Goal: Find specific page/section: Find specific page/section

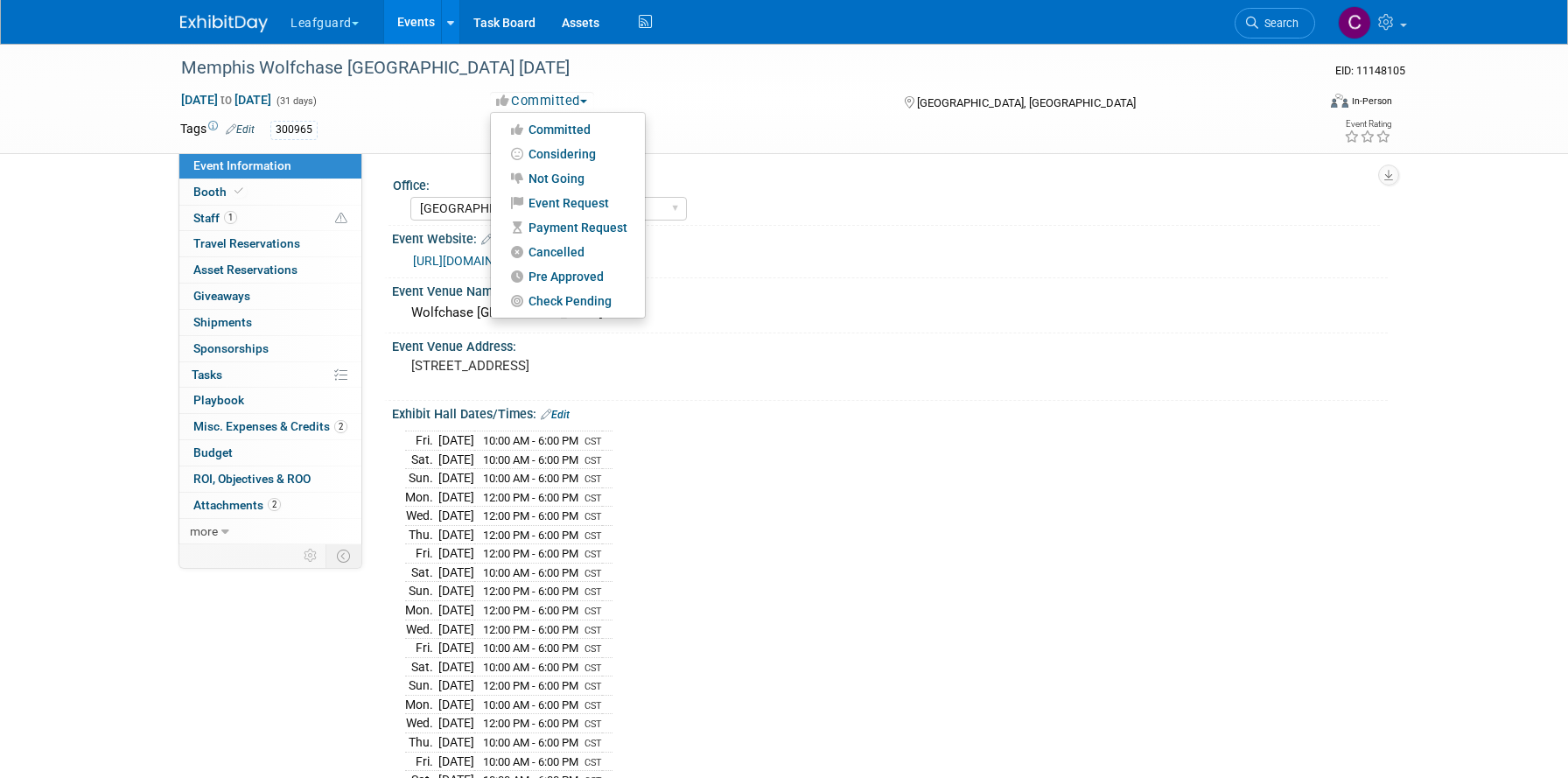
select select "Memphis"
select select "Check"
click at [315, 22] on button "Leafguard" at bounding box center [334, 19] width 92 height 38
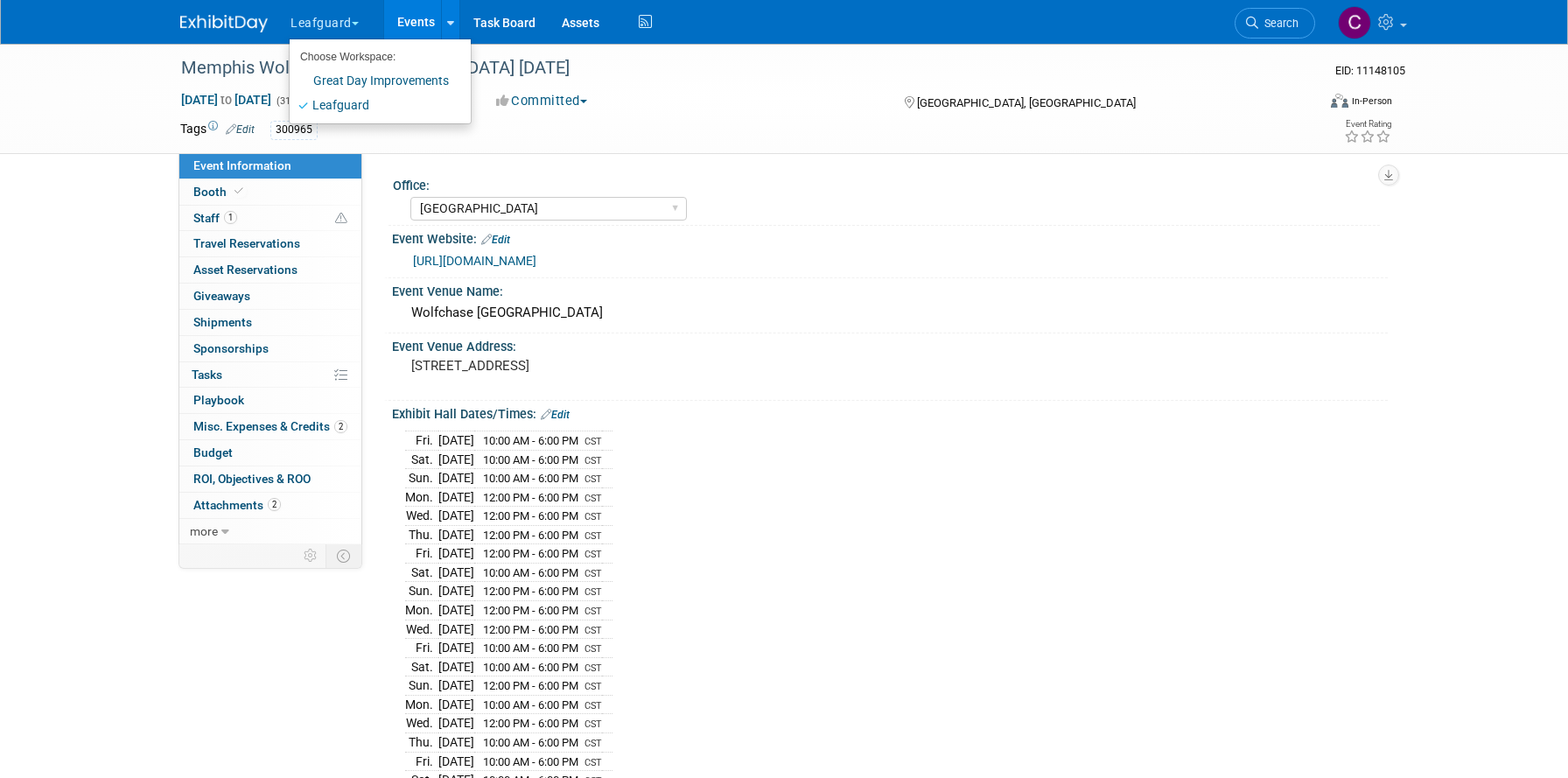
click at [322, 27] on button "Leafguard" at bounding box center [334, 19] width 92 height 38
click at [417, 15] on link "Events" at bounding box center [416, 21] width 64 height 44
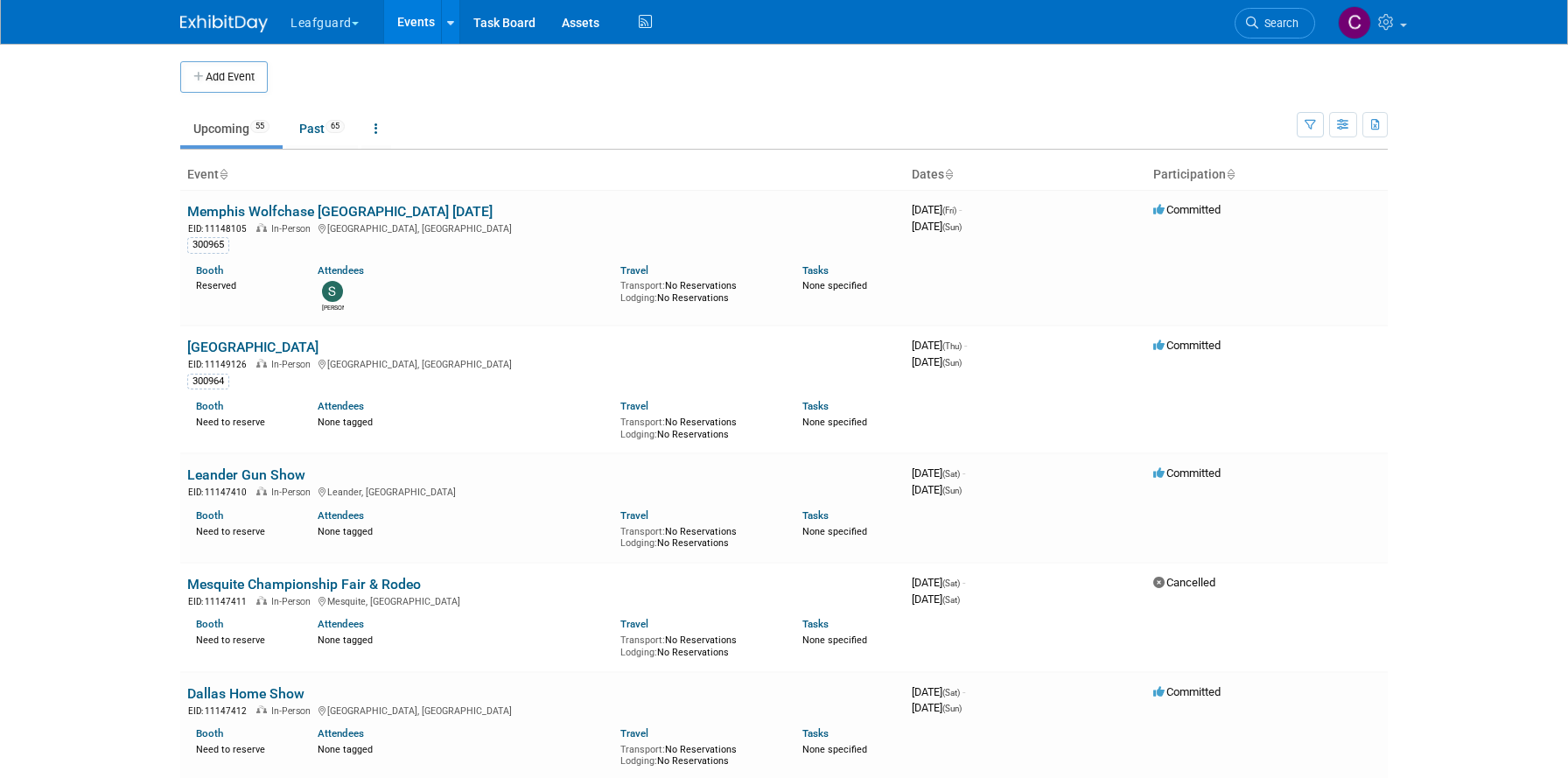
click at [355, 22] on span "button" at bounding box center [355, 24] width 7 height 4
click at [374, 82] on link "Great Day Improvements" at bounding box center [373, 81] width 168 height 25
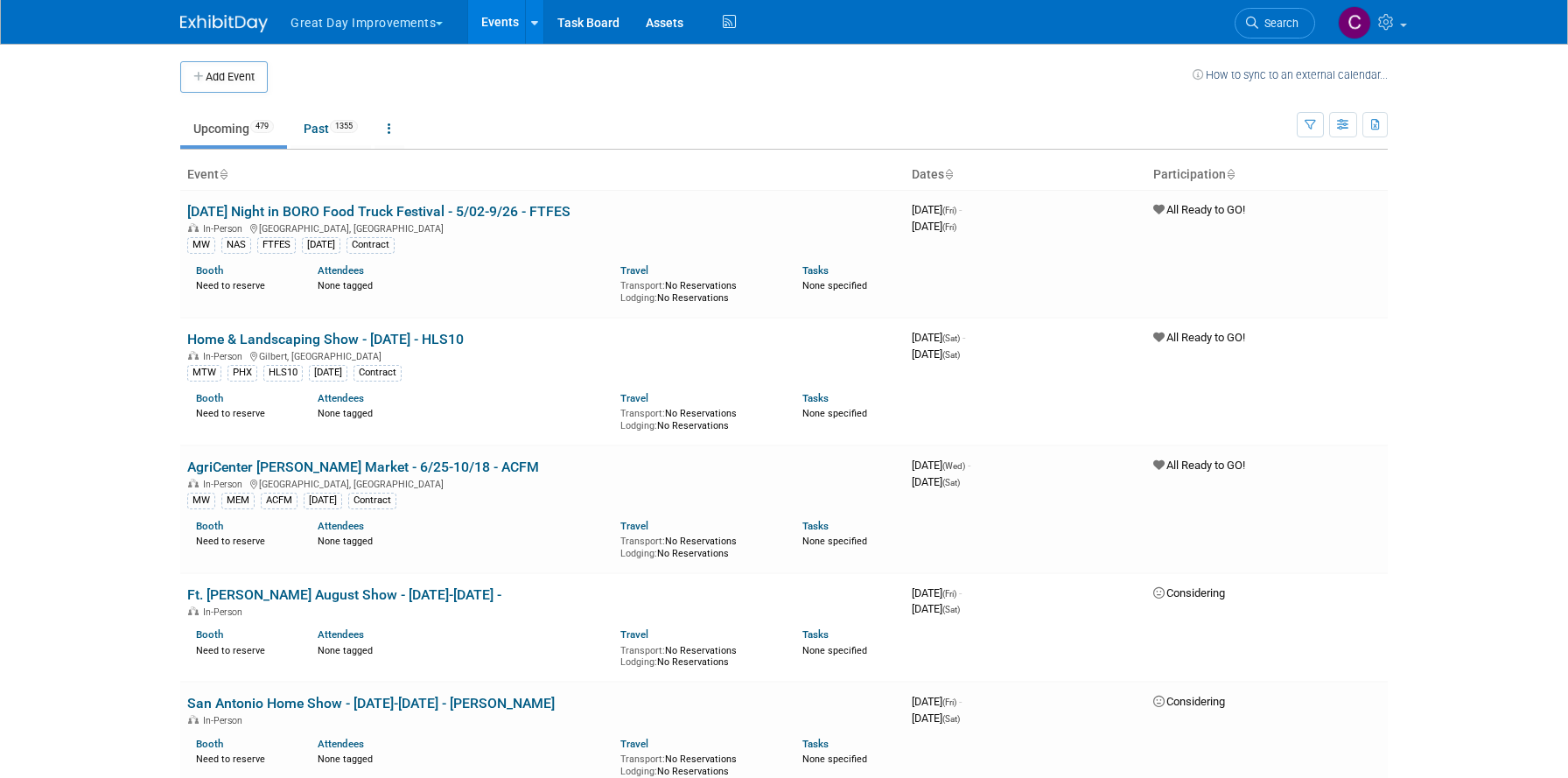
click at [311, 23] on button "Great Day Improvements" at bounding box center [377, 19] width 176 height 38
click at [321, 104] on link "Leafguard" at bounding box center [373, 105] width 167 height 25
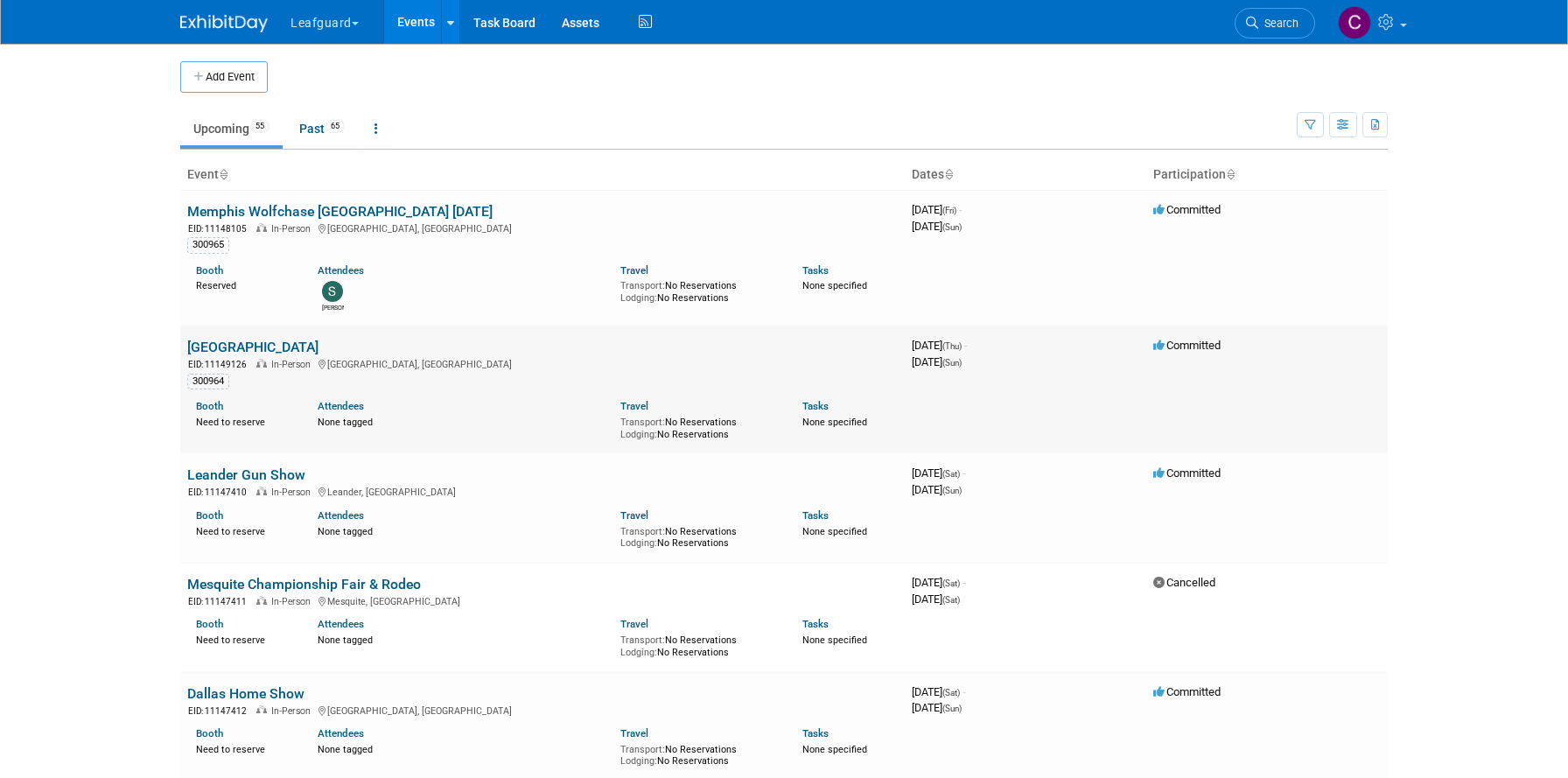
click at [246, 345] on link "[GEOGRAPHIC_DATA]" at bounding box center [253, 346] width 131 height 17
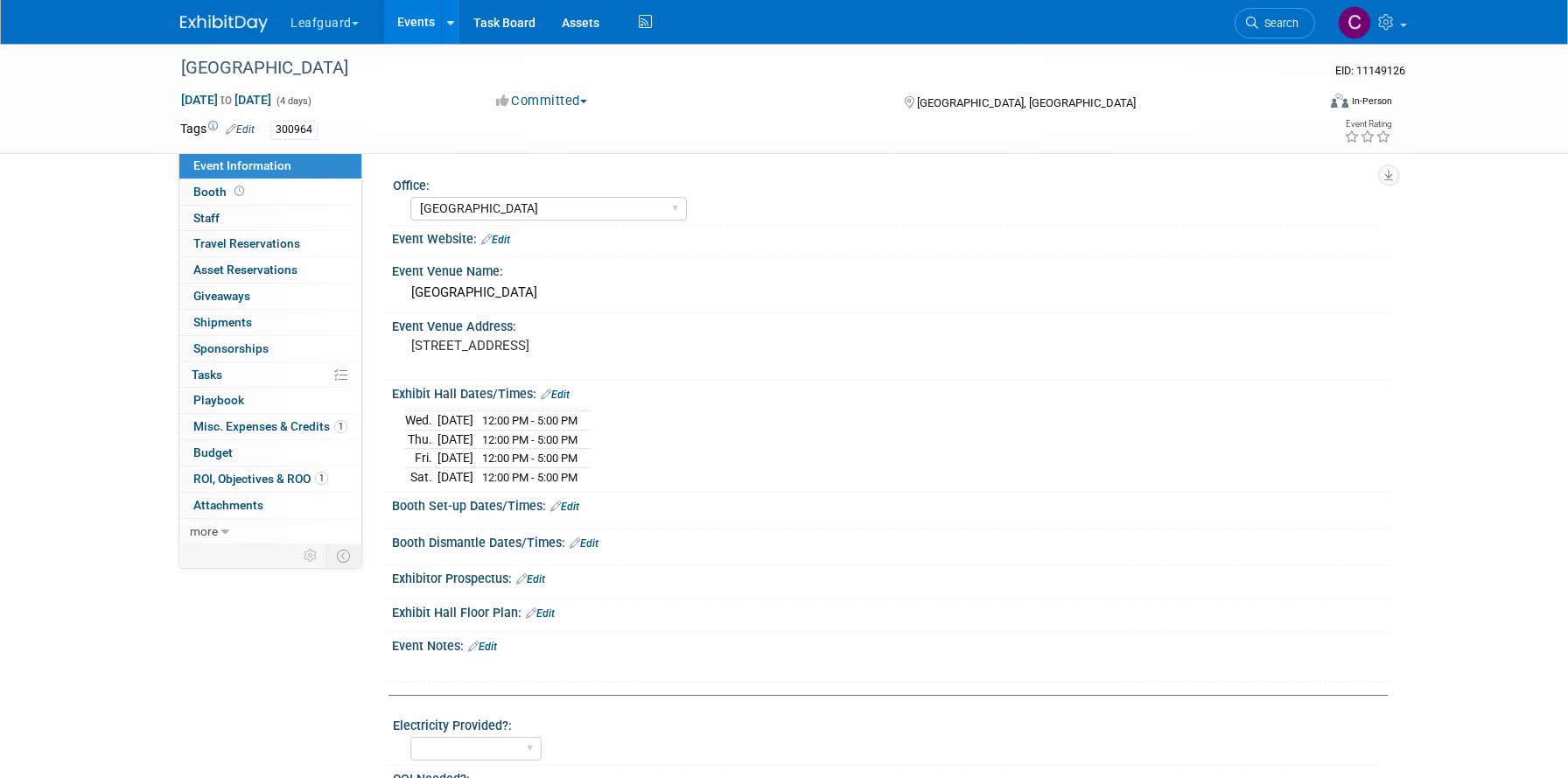
select select "[GEOGRAPHIC_DATA]"
select select "Check"
click at [419, 22] on link "Events" at bounding box center [416, 21] width 64 height 44
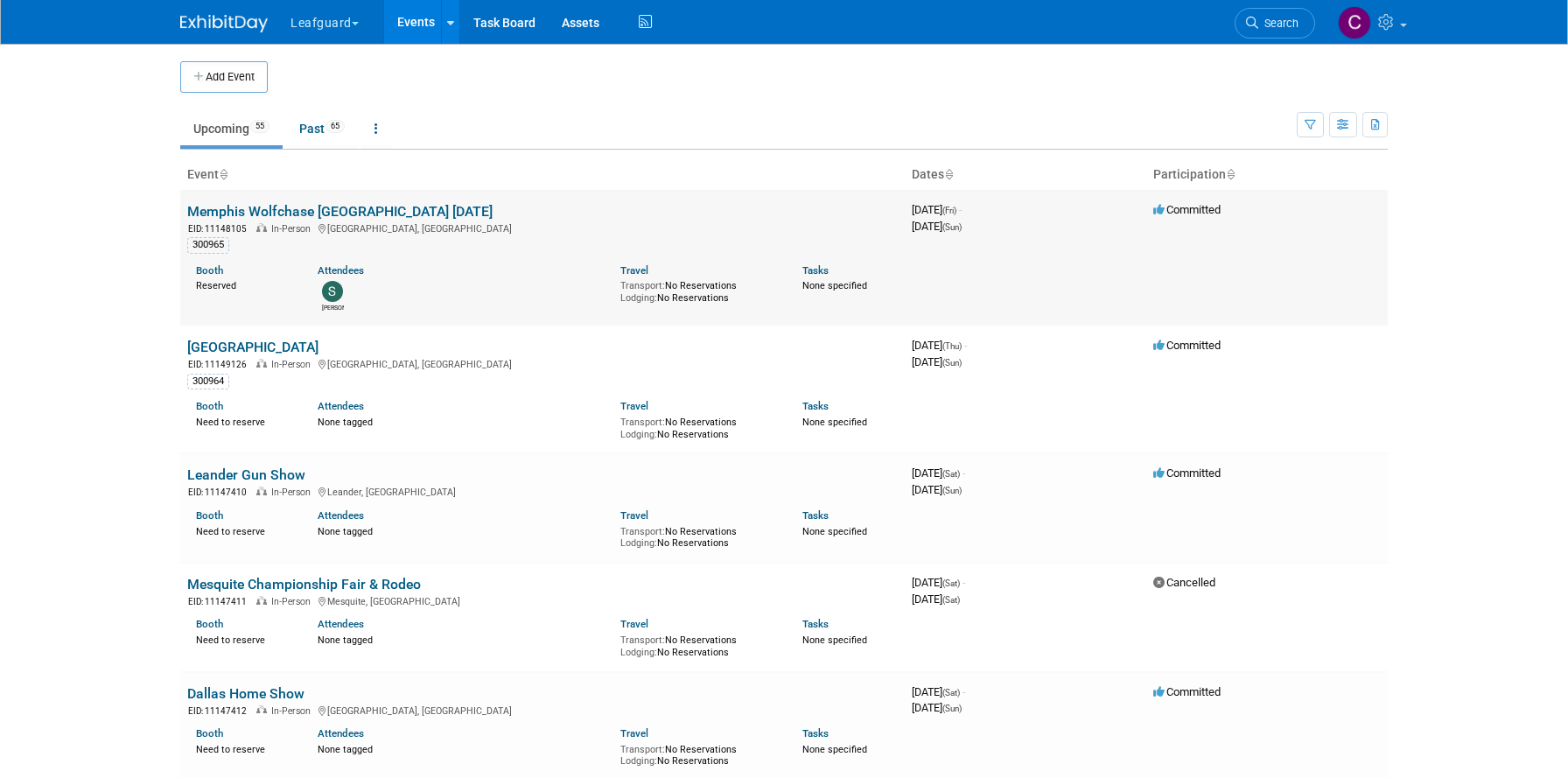
click at [285, 210] on link "Memphis Wolfchase [GEOGRAPHIC_DATA] [DATE]" at bounding box center [340, 210] width 306 height 17
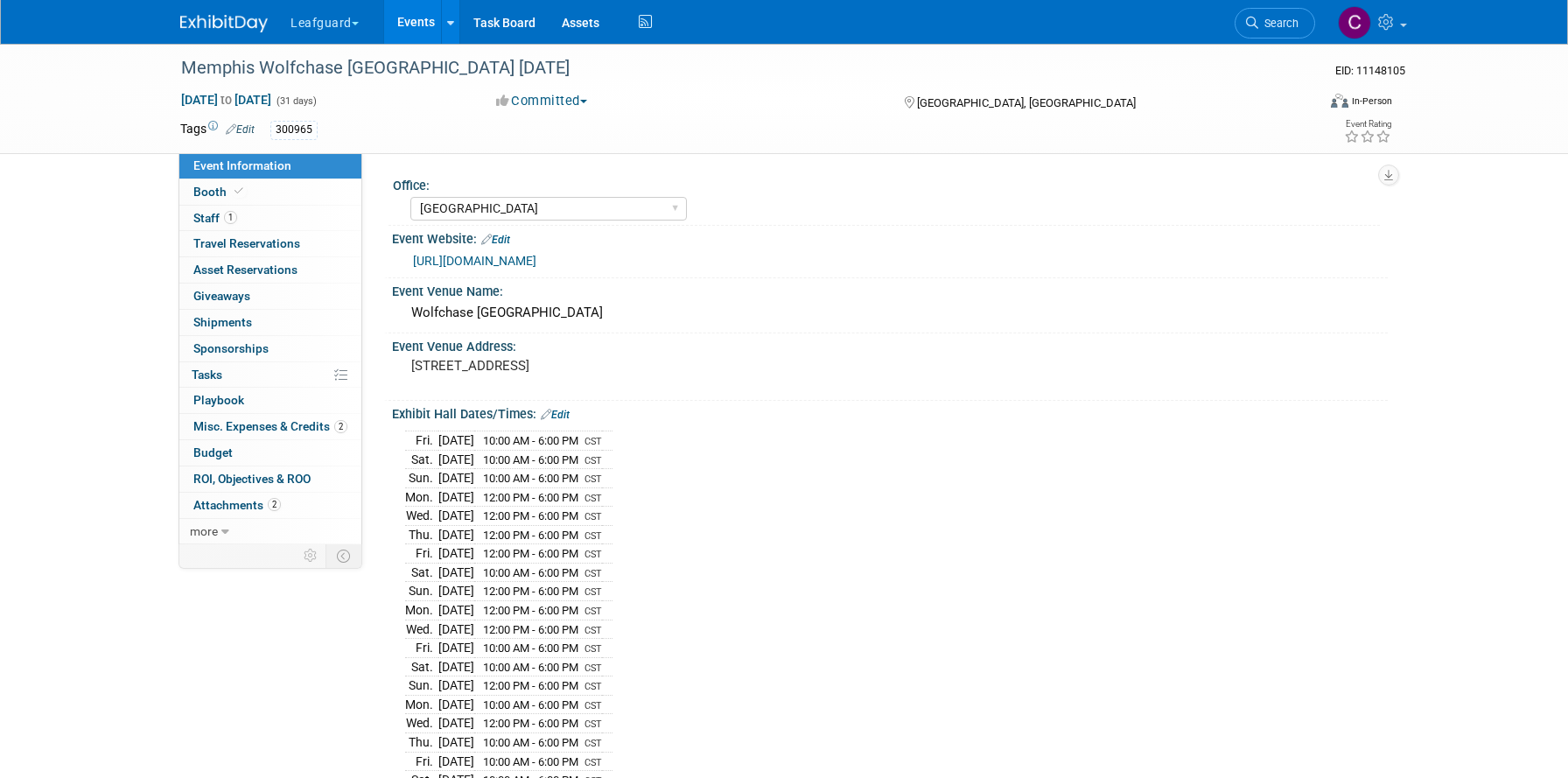
select select "[GEOGRAPHIC_DATA]"
select select "Check"
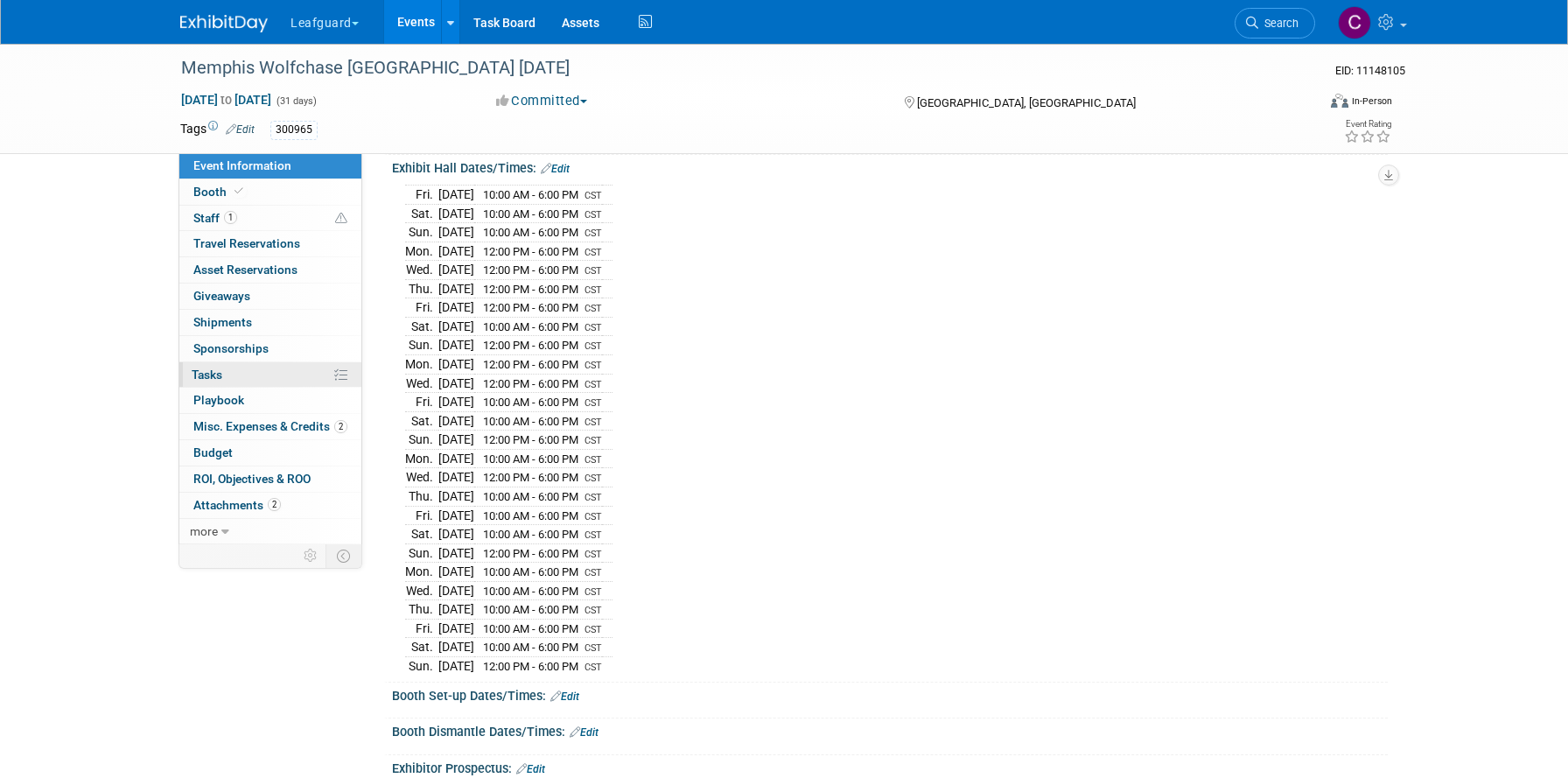
scroll to position [379, 0]
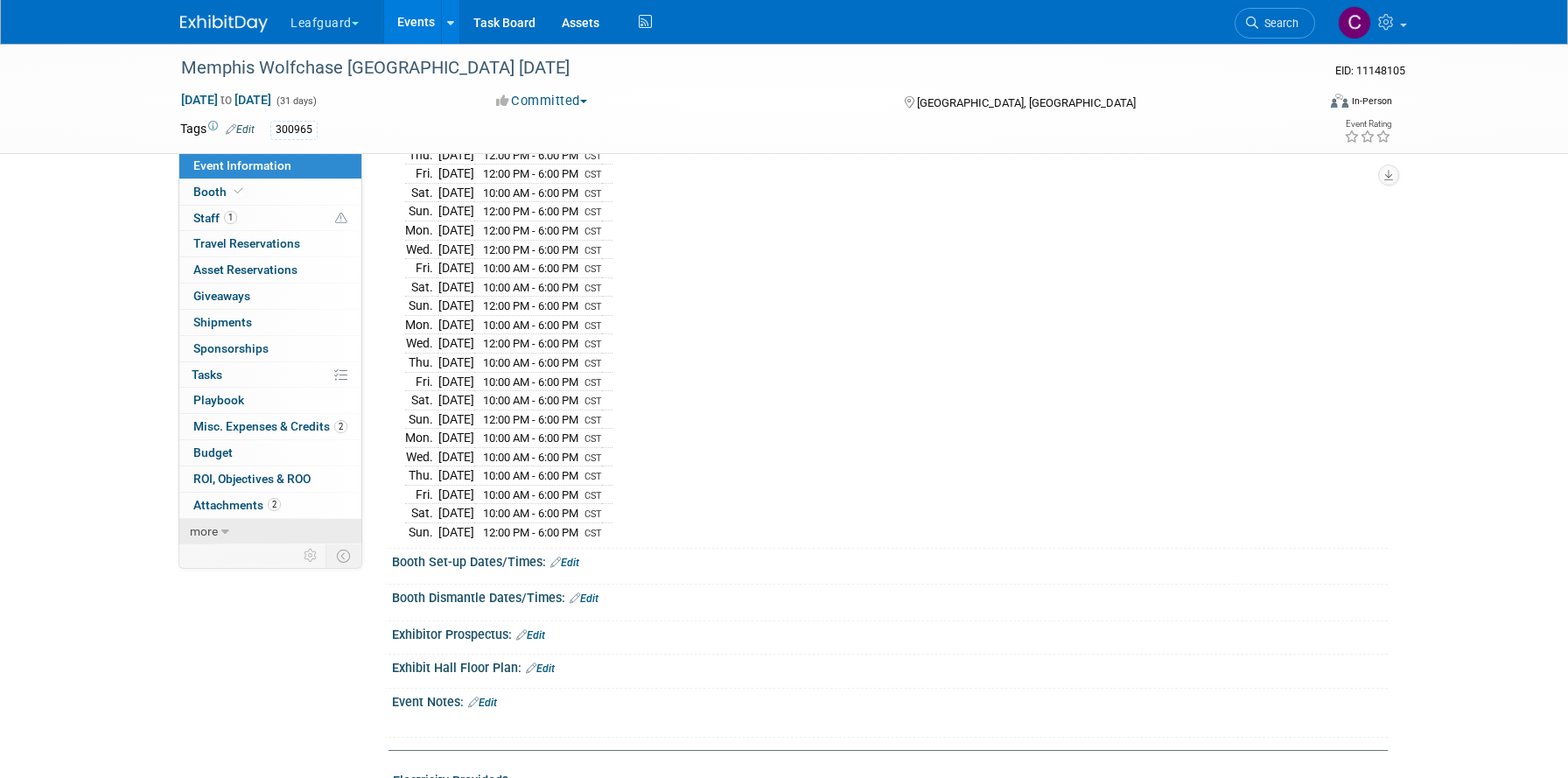
click at [213, 528] on span "more" at bounding box center [204, 531] width 28 height 14
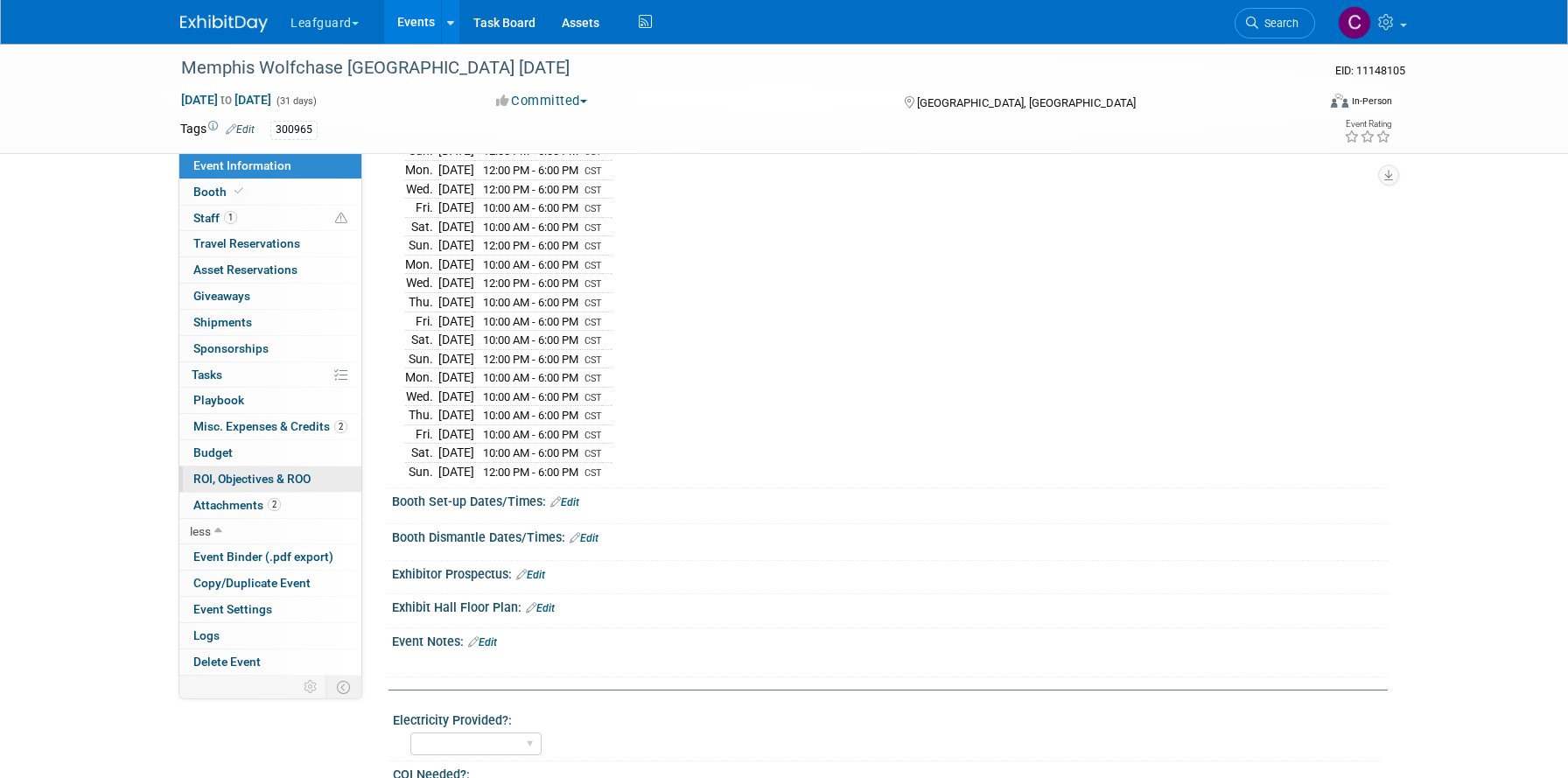
scroll to position [446, 0]
